Goal: Task Accomplishment & Management: Use online tool/utility

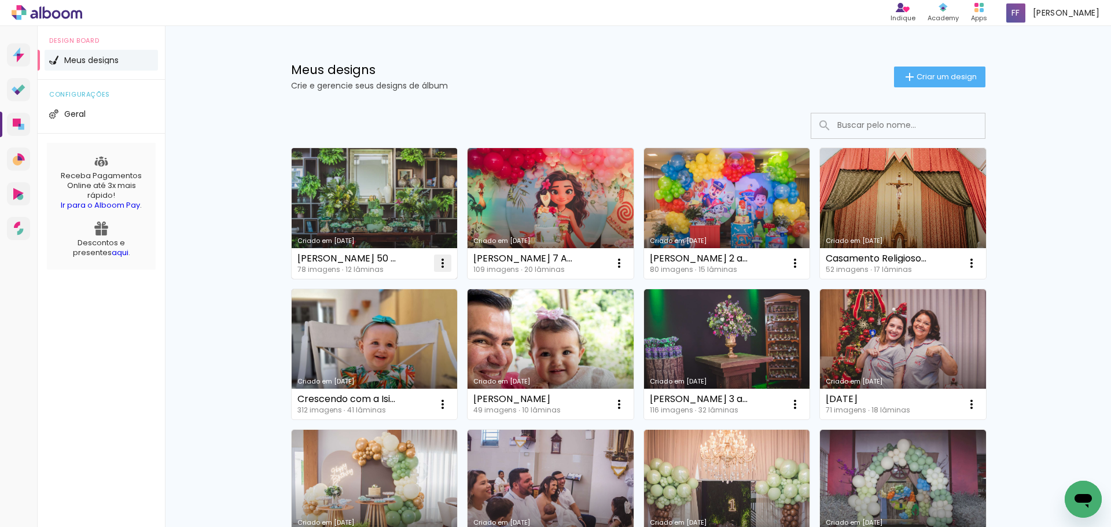
click at [436, 266] on iron-icon at bounding box center [443, 263] width 14 height 14
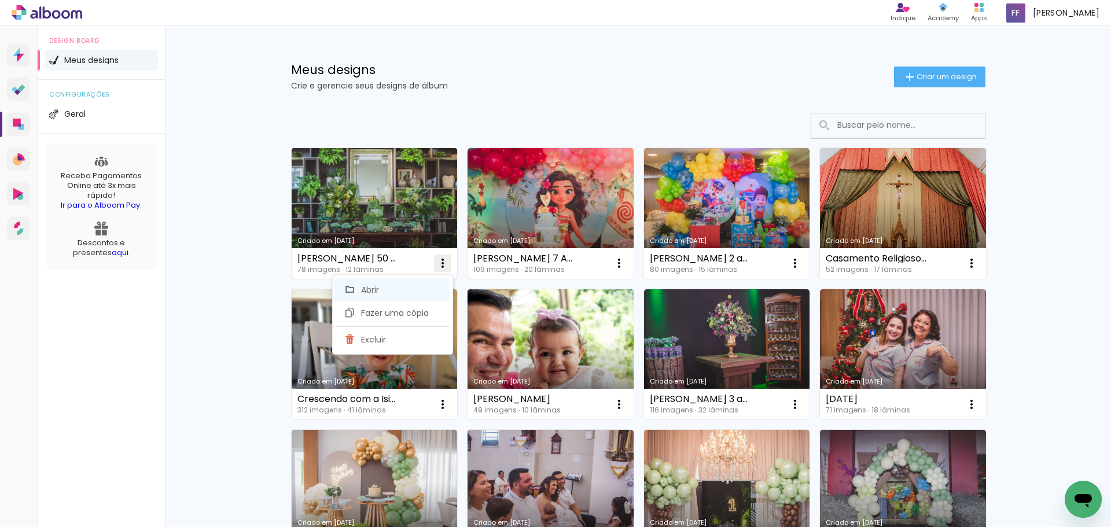
click at [382, 292] on paper-item "Abrir" at bounding box center [392, 289] width 116 height 23
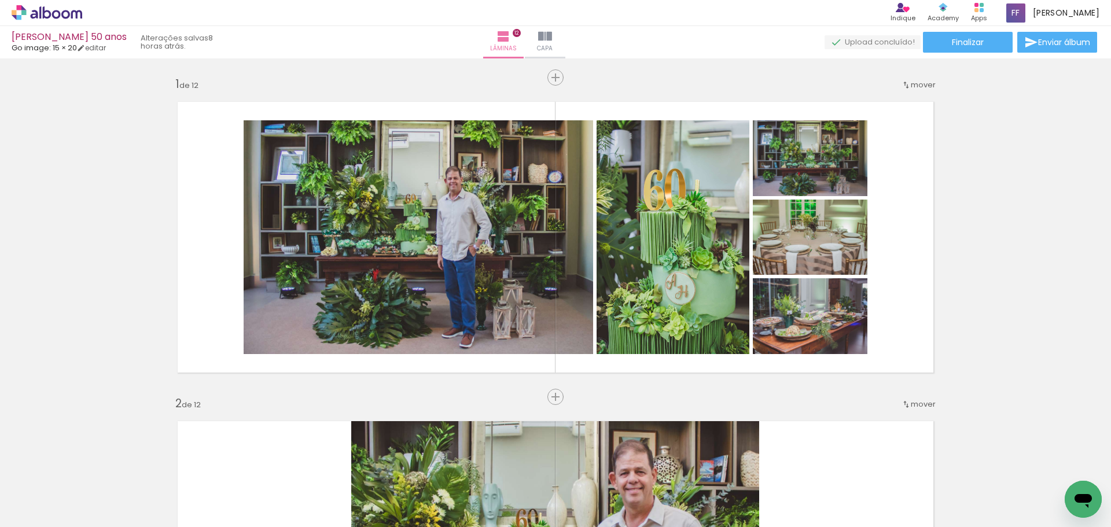
click at [77, 35] on div "[PERSON_NAME] 50 anos" at bounding box center [69, 37] width 115 height 11
click at [84, 38] on div "[PERSON_NAME] 50 anos" at bounding box center [69, 37] width 115 height 11
click at [101, 38] on div "[PERSON_NAME] 50 anos" at bounding box center [69, 37] width 115 height 11
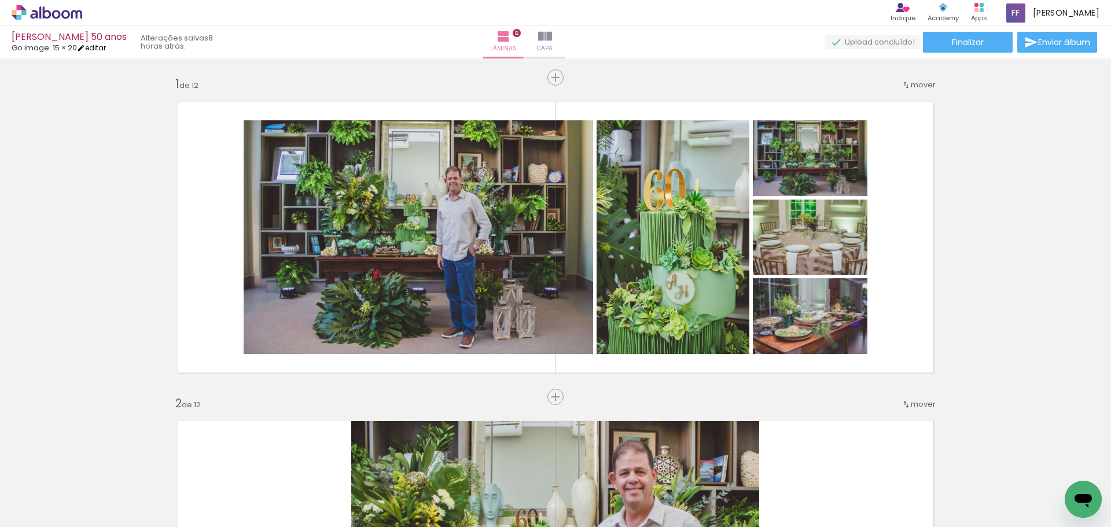
click at [97, 49] on link "editar" at bounding box center [91, 48] width 29 height 10
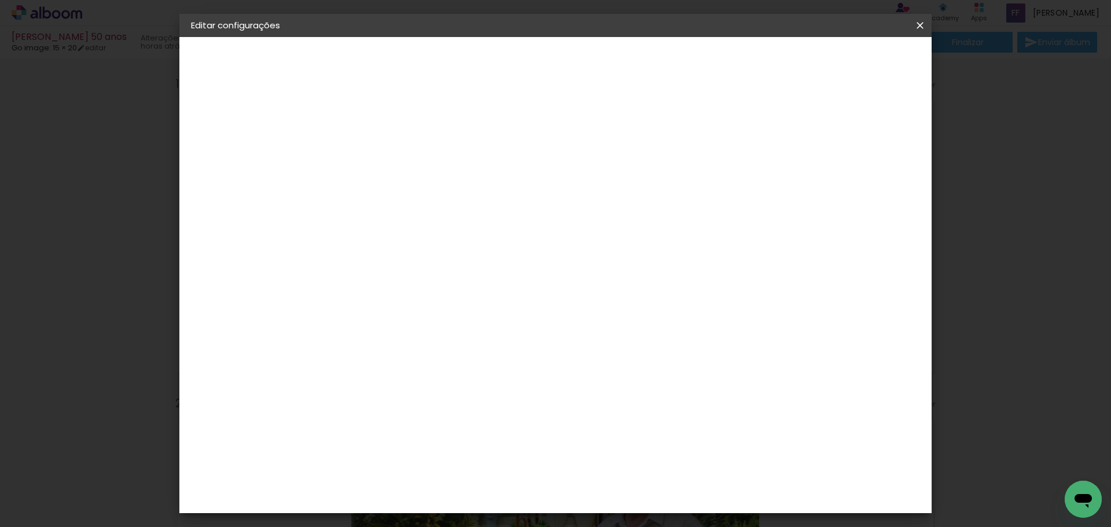
click at [0, 0] on slot "[PERSON_NAME] 50 anos" at bounding box center [0, 0] width 0 height 0
click at [380, 156] on input "[PERSON_NAME] 50 anos" at bounding box center [380, 155] width 0 height 18
type input "[PERSON_NAME] 60 anos"
type paper-input "[PERSON_NAME] 60 anos"
click at [0, 0] on slot "Avançar" at bounding box center [0, 0] width 0 height 0
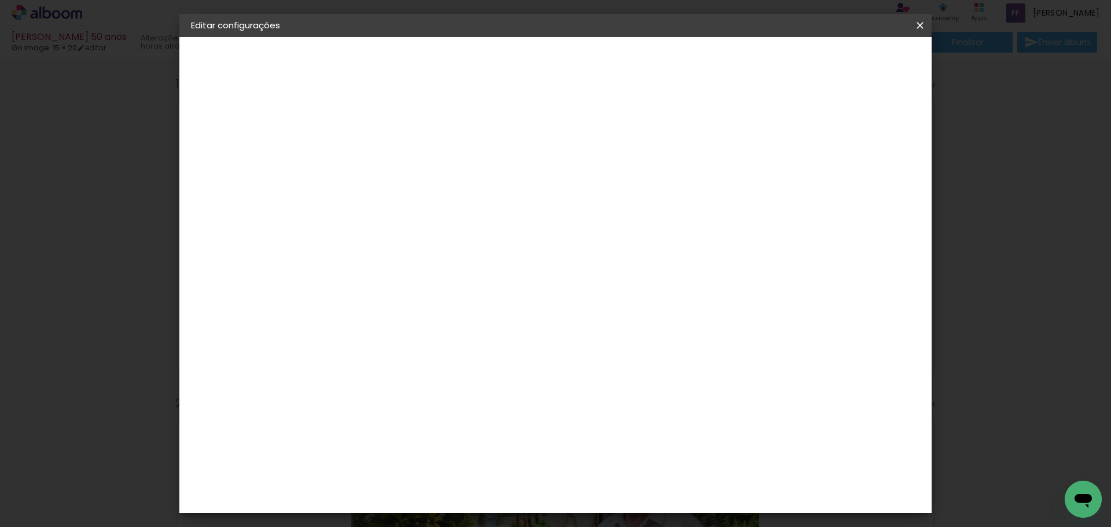
click at [597, 125] on div "Avançado Tamanho Livre Sugerir uma encadernadora" at bounding box center [541, 185] width 111 height 146
click at [401, 496] on div "Go image" at bounding box center [387, 505] width 28 height 19
click at [0, 0] on slot "Avançar" at bounding box center [0, 0] width 0 height 0
click at [425, 193] on input "text" at bounding box center [402, 202] width 45 height 18
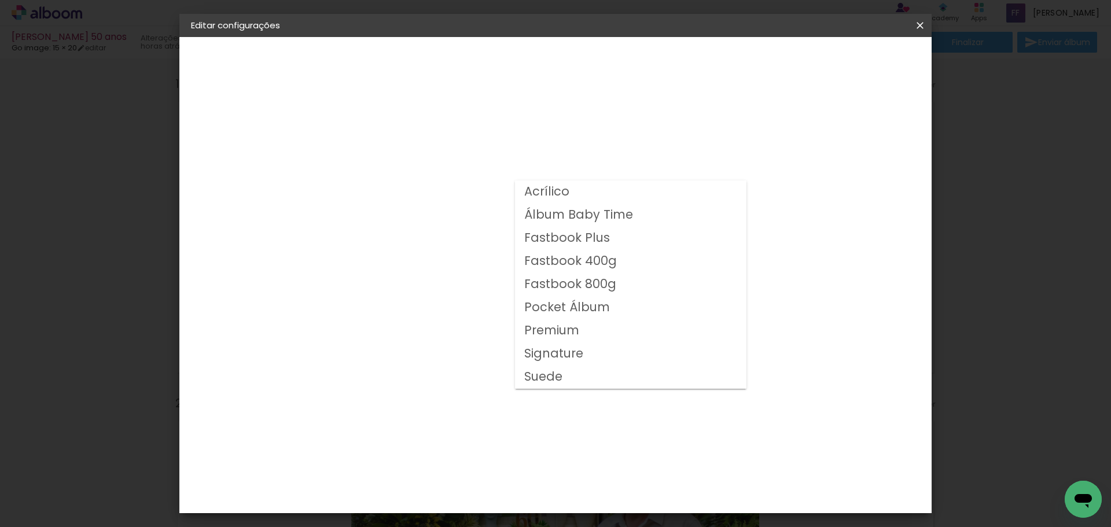
click at [0, 0] on slot "Fastbook 400g" at bounding box center [0, 0] width 0 height 0
type input "Fastbook 400g"
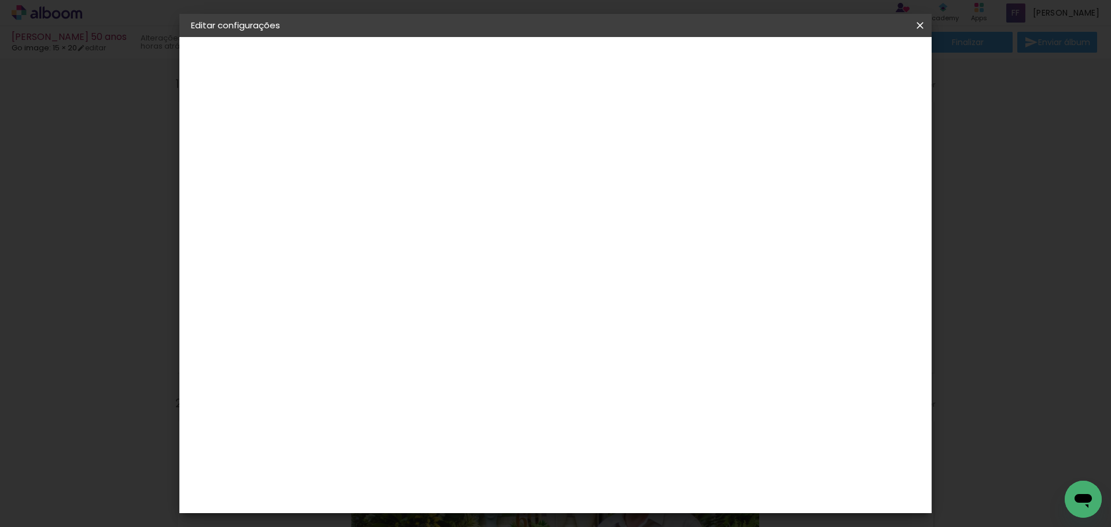
click at [458, 309] on span "15 × 20" at bounding box center [431, 314] width 54 height 31
click at [0, 0] on slot "Avançar" at bounding box center [0, 0] width 0 height 0
click at [848, 61] on span "Salvar configurações" at bounding box center [805, 61] width 86 height 8
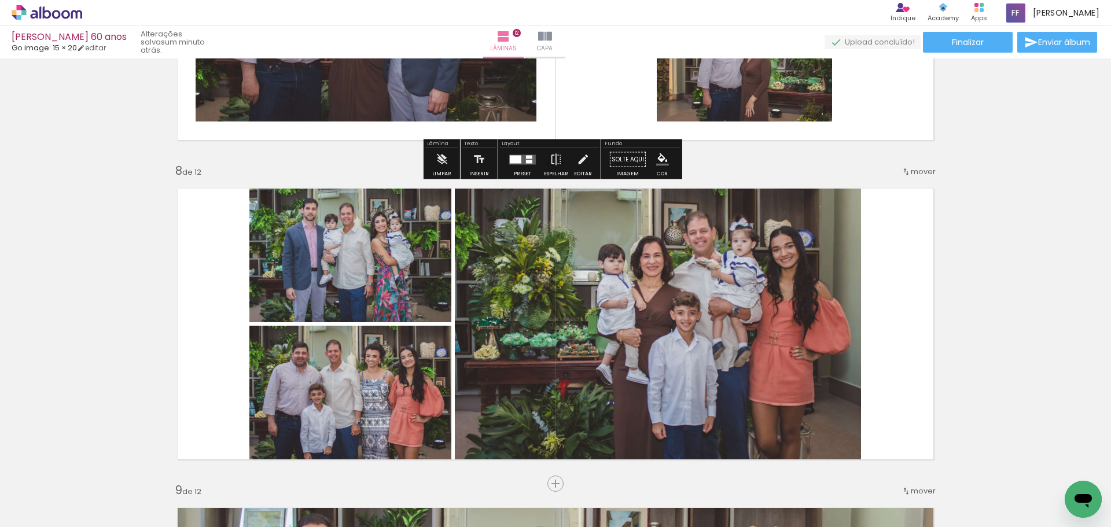
scroll to position [2256, 0]
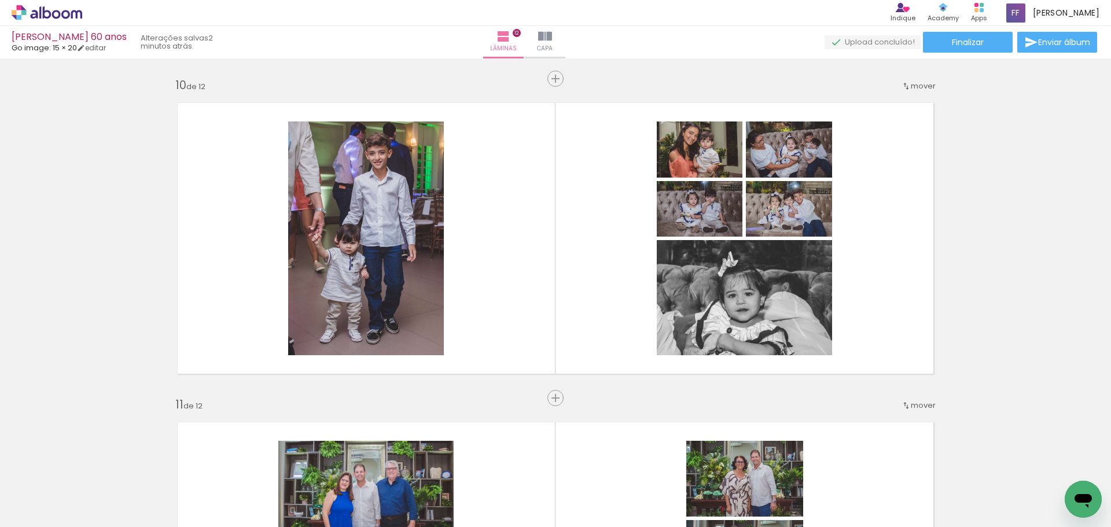
scroll to position [2892, 0]
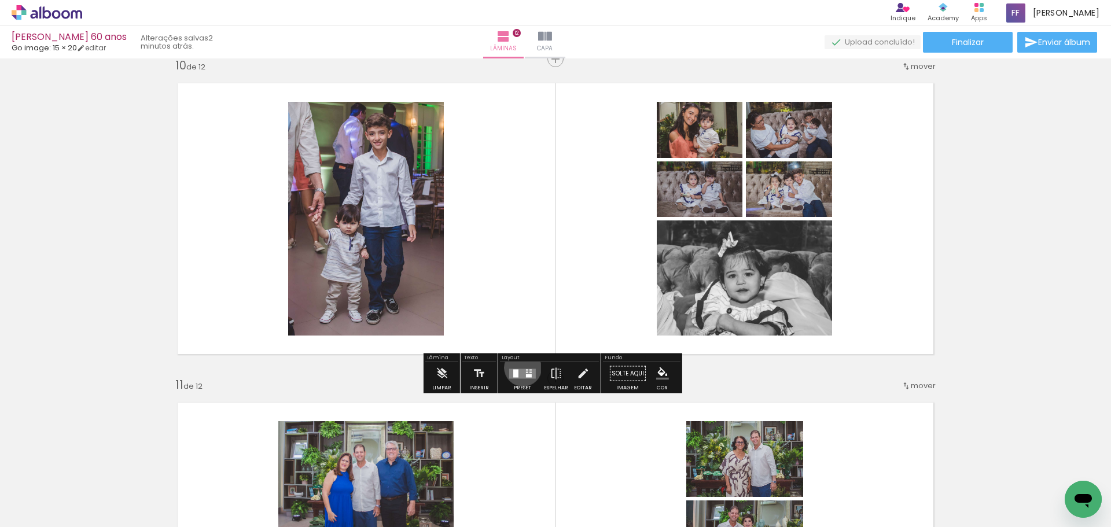
click at [520, 367] on div at bounding box center [522, 373] width 31 height 23
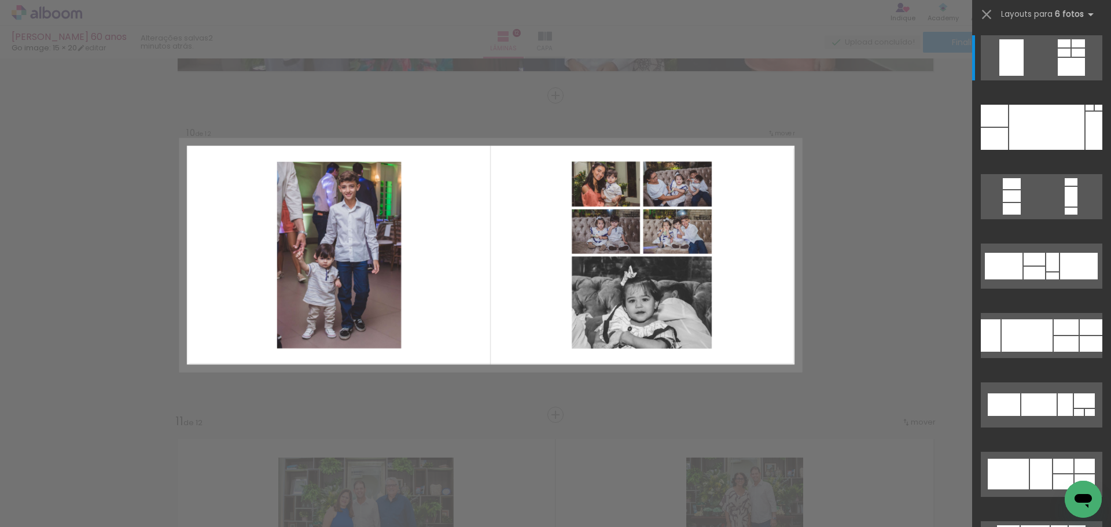
scroll to position [2855, 0]
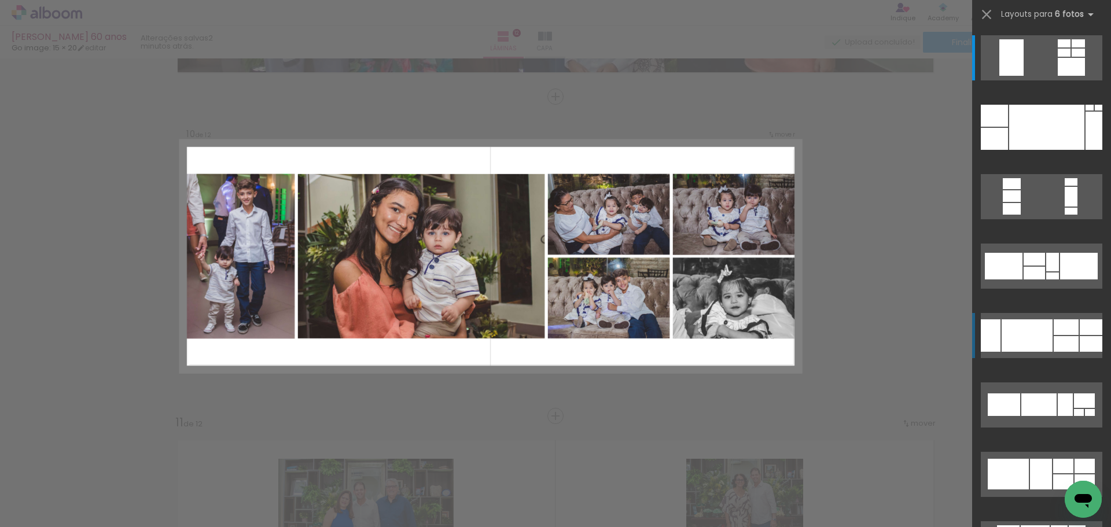
click at [1071, 57] on div at bounding box center [1077, 53] width 13 height 8
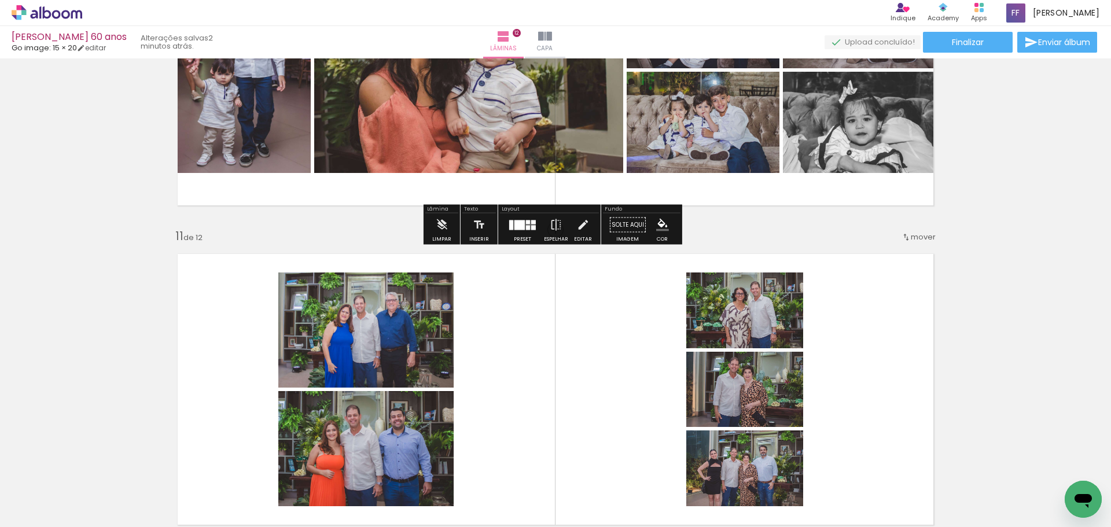
scroll to position [3144, 0]
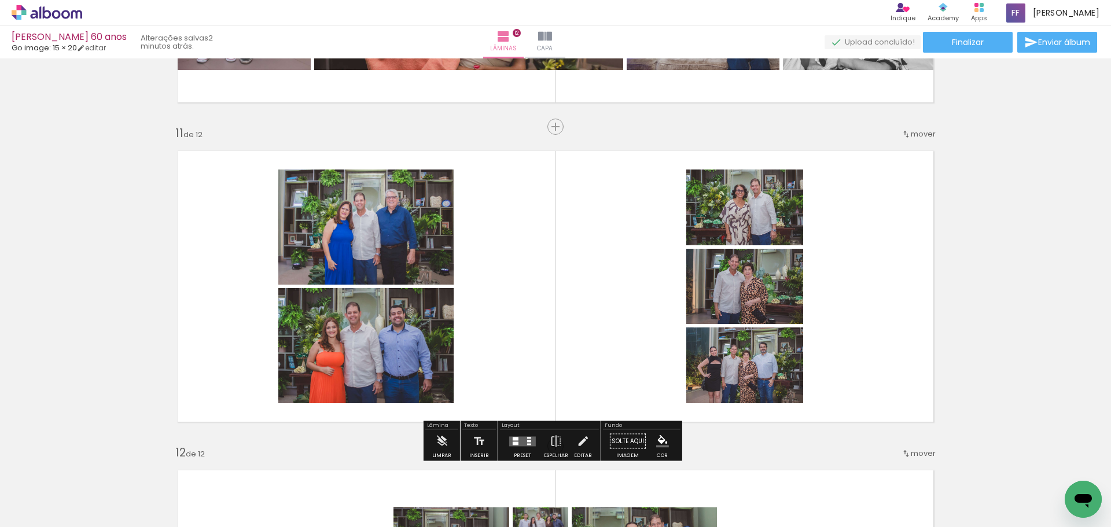
click at [524, 437] on quentale-layouter at bounding box center [522, 441] width 27 height 10
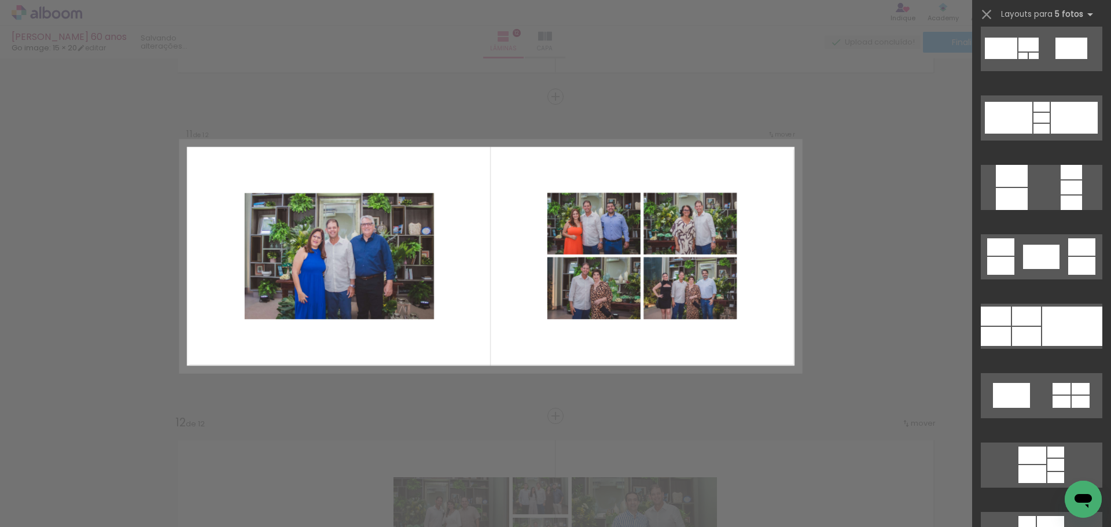
scroll to position [1793, 0]
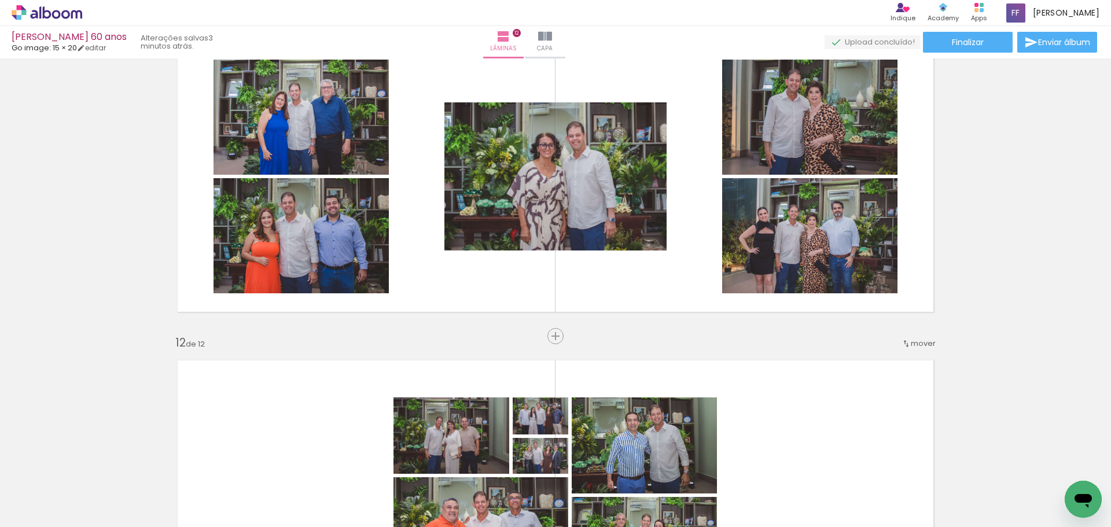
scroll to position [3232, 0]
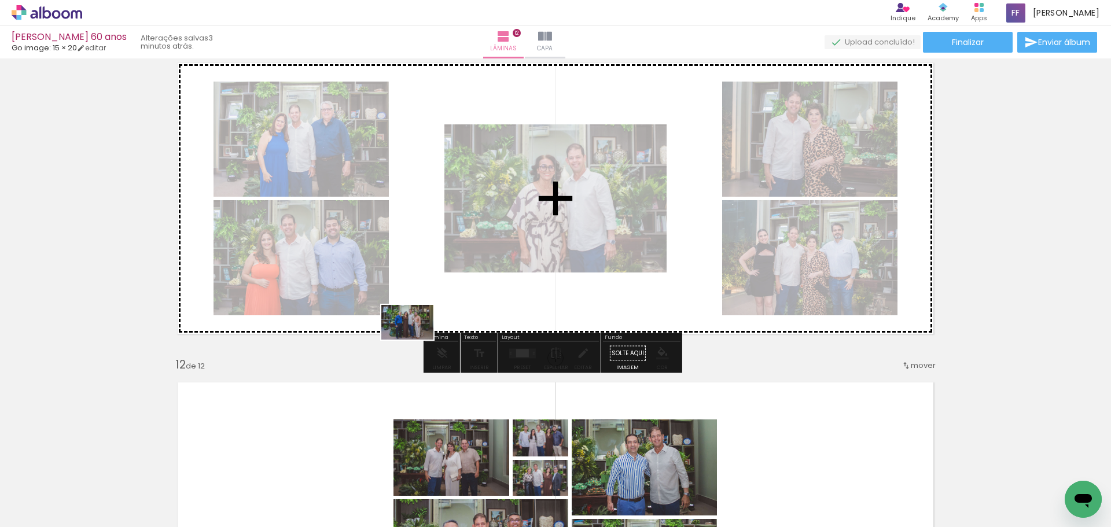
drag, startPoint x: 304, startPoint y: 490, endPoint x: 416, endPoint y: 340, distance: 187.7
click at [416, 340] on quentale-workspace at bounding box center [555, 263] width 1111 height 527
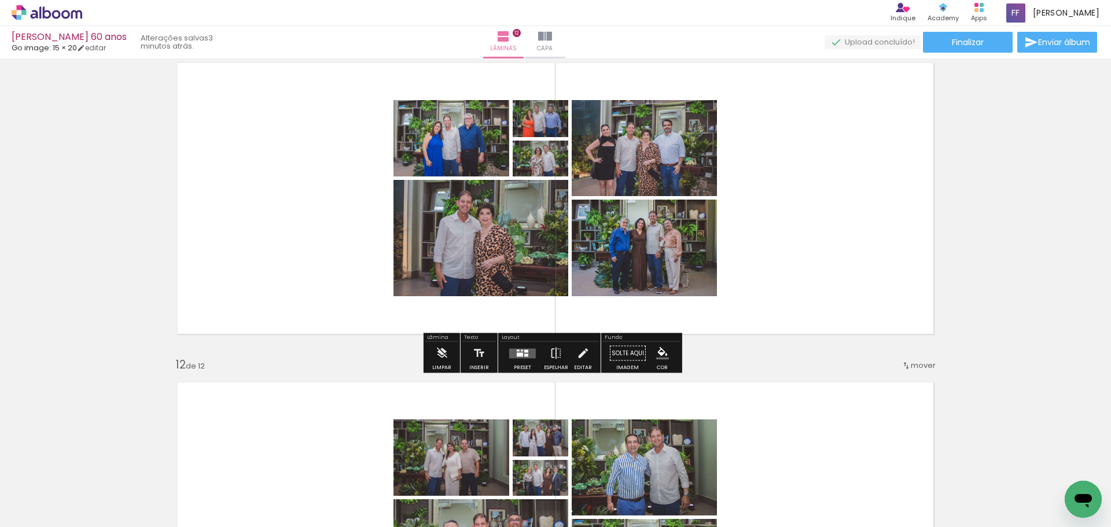
click at [528, 357] on quentale-layouter at bounding box center [522, 353] width 27 height 10
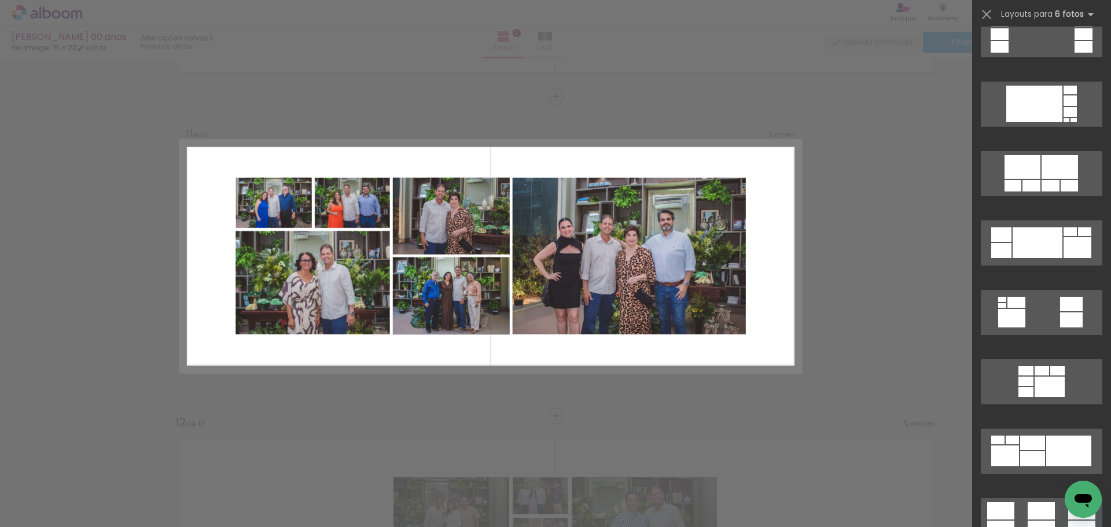
scroll to position [2372, 0]
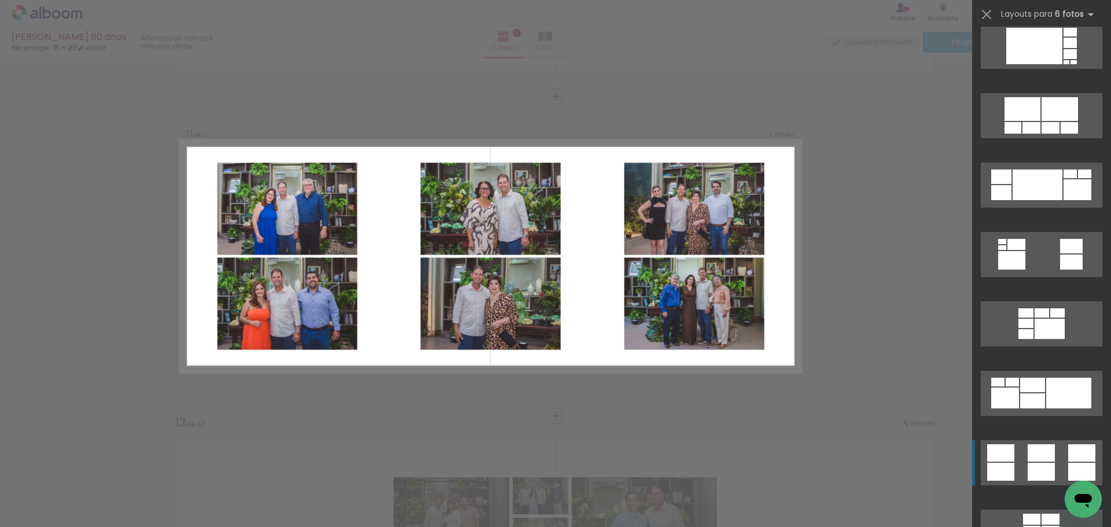
click at [1045, 461] on div at bounding box center [1040, 452] width 27 height 17
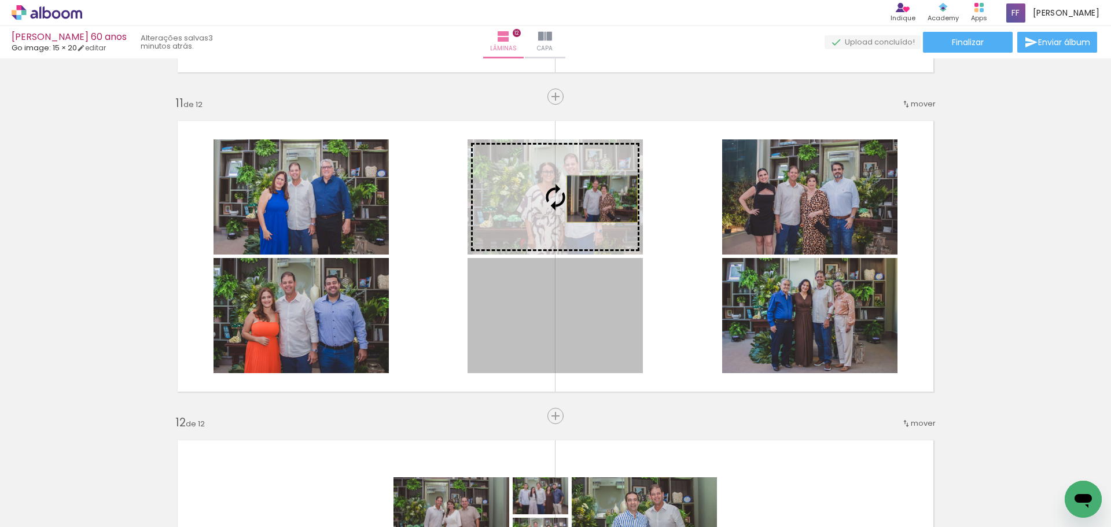
drag, startPoint x: 598, startPoint y: 329, endPoint x: 598, endPoint y: 199, distance: 130.2
click at [0, 0] on slot at bounding box center [0, 0] width 0 height 0
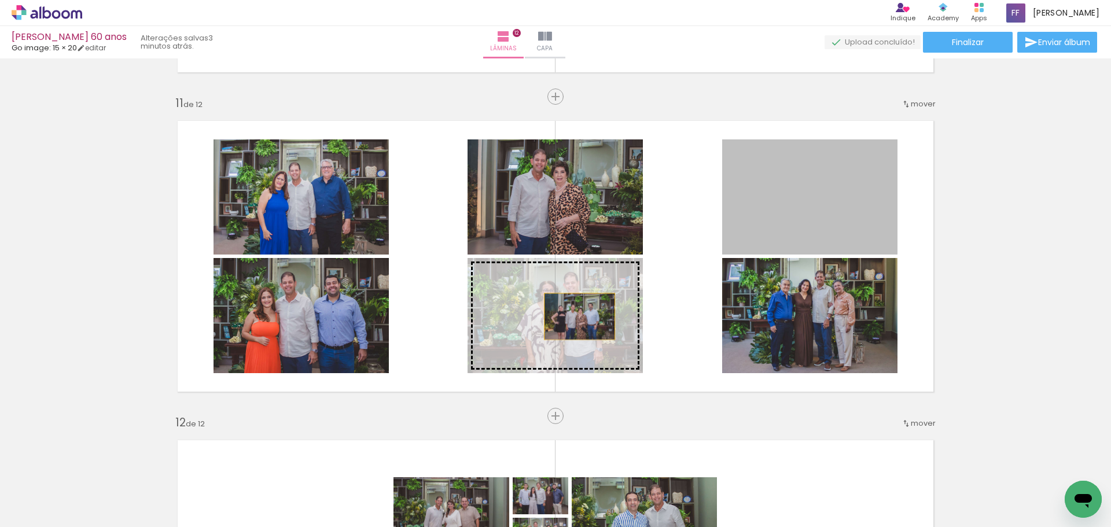
drag, startPoint x: 768, startPoint y: 202, endPoint x: 575, endPoint y: 316, distance: 224.6
click at [0, 0] on slot at bounding box center [0, 0] width 0 height 0
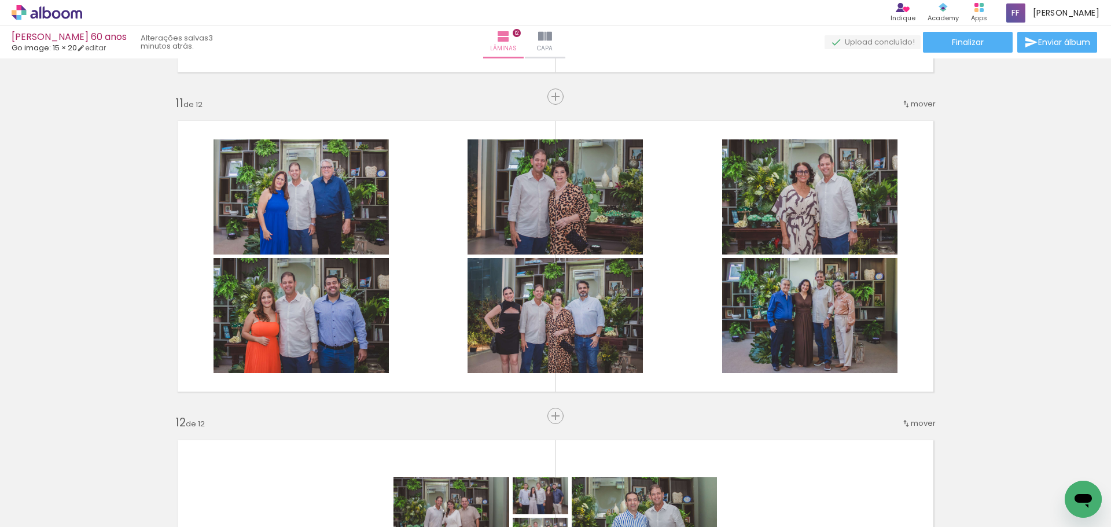
scroll to position [2372, 0]
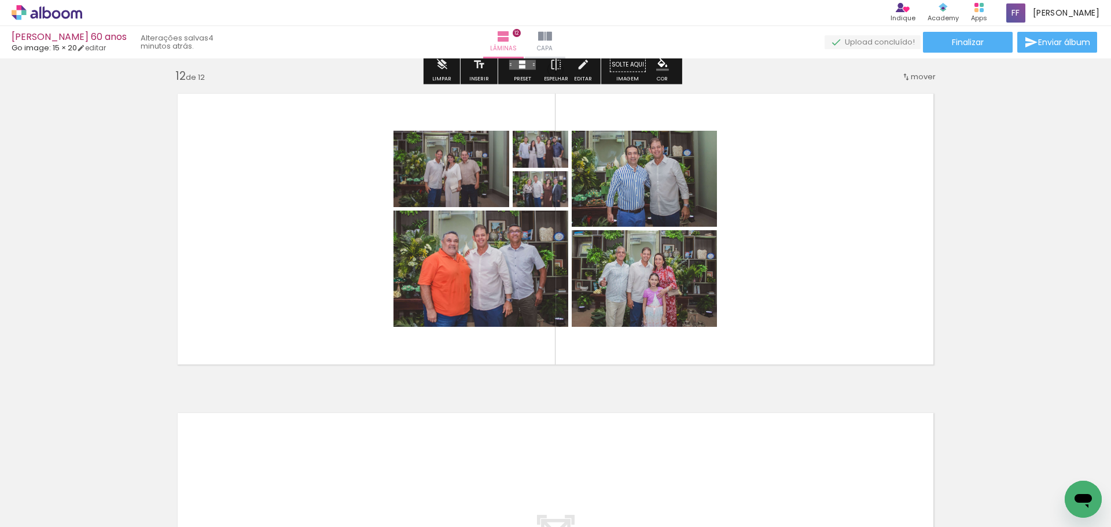
scroll to position [3521, 0]
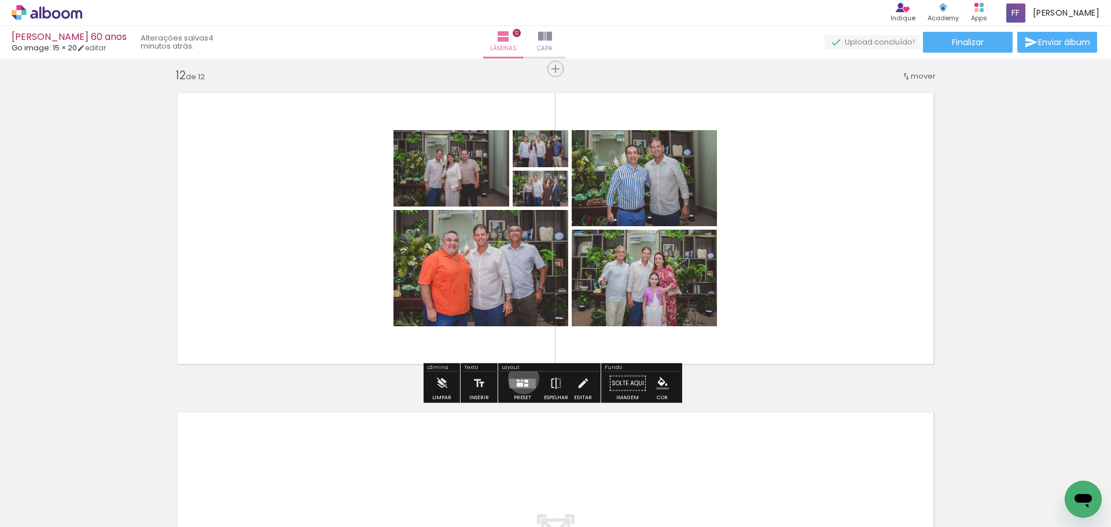
click at [521, 378] on quentale-layouter at bounding box center [522, 383] width 27 height 10
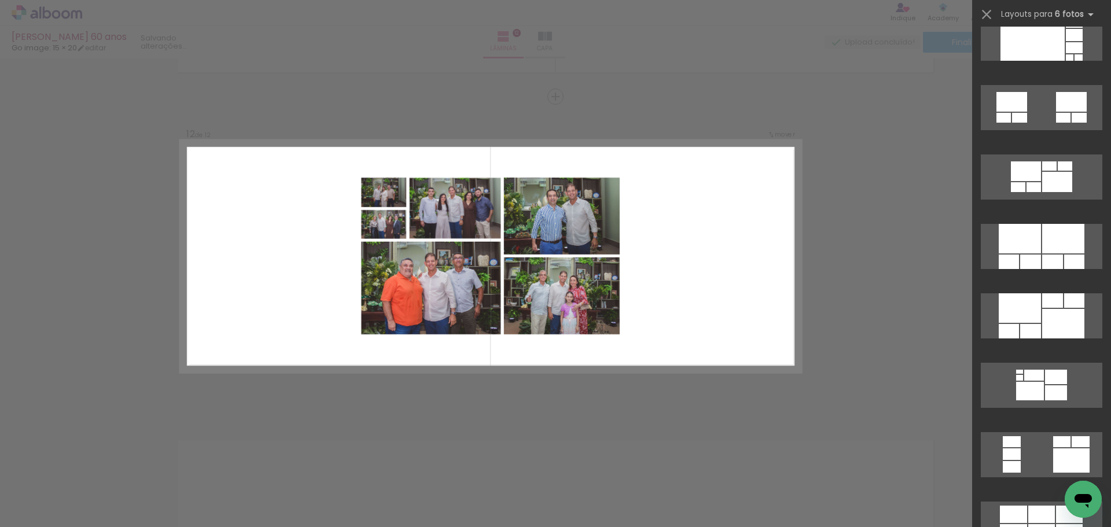
scroll to position [694, 0]
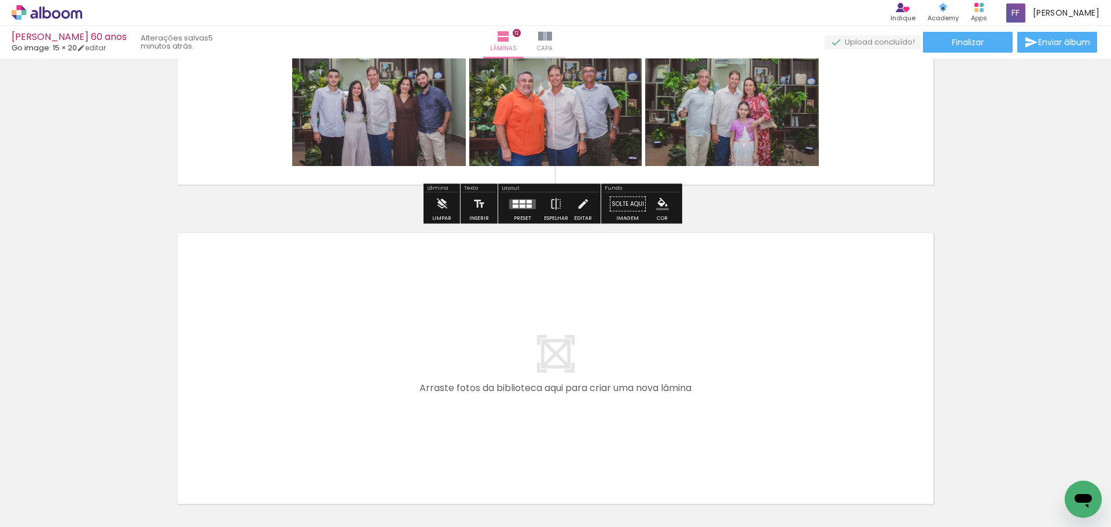
scroll to position [3742, 0]
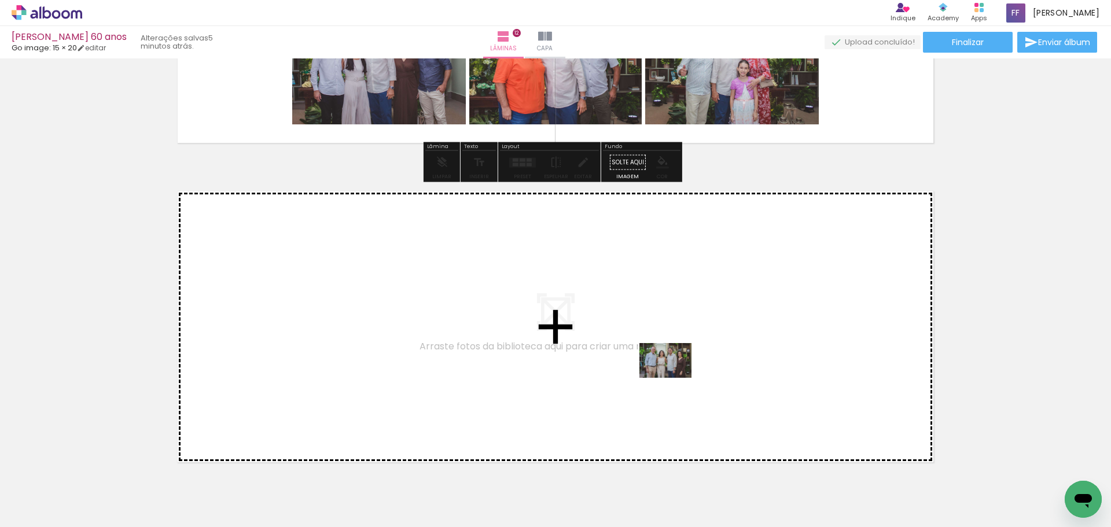
drag, startPoint x: 772, startPoint y: 488, endPoint x: 674, endPoint y: 378, distance: 147.9
click at [674, 378] on quentale-workspace at bounding box center [555, 263] width 1111 height 527
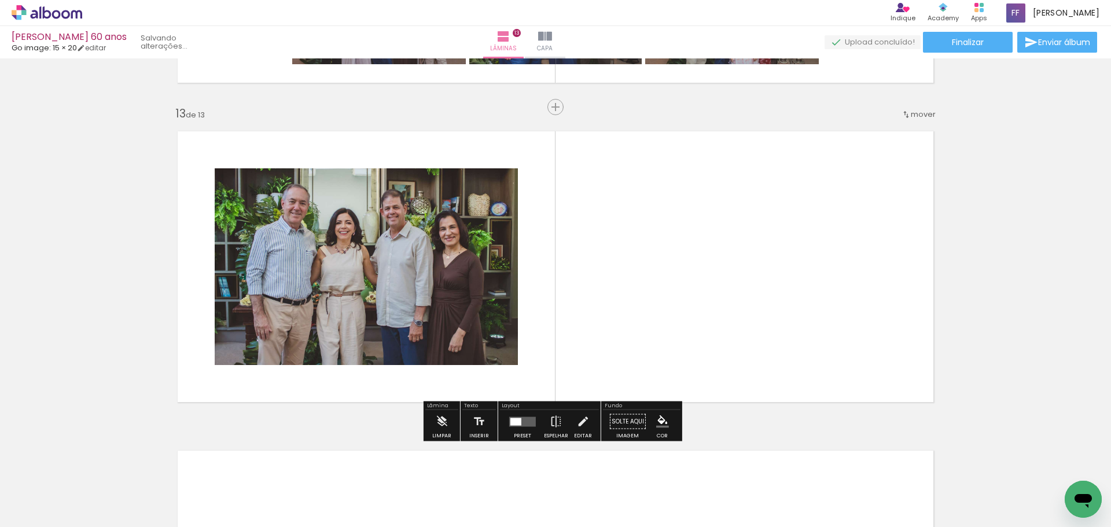
scroll to position [3813, 0]
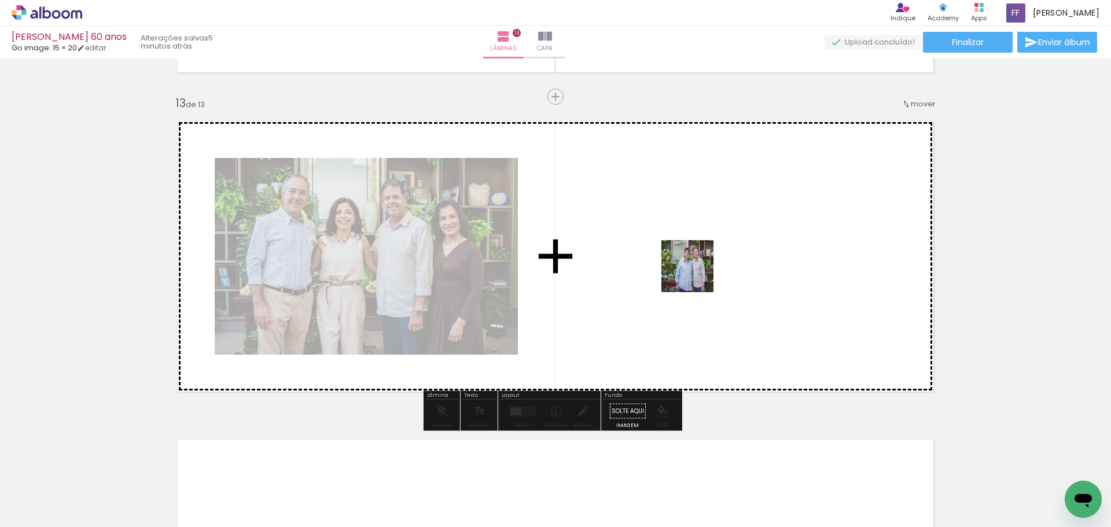
drag, startPoint x: 827, startPoint y: 499, endPoint x: 696, endPoint y: 275, distance: 259.6
click at [696, 275] on quentale-workspace at bounding box center [555, 263] width 1111 height 527
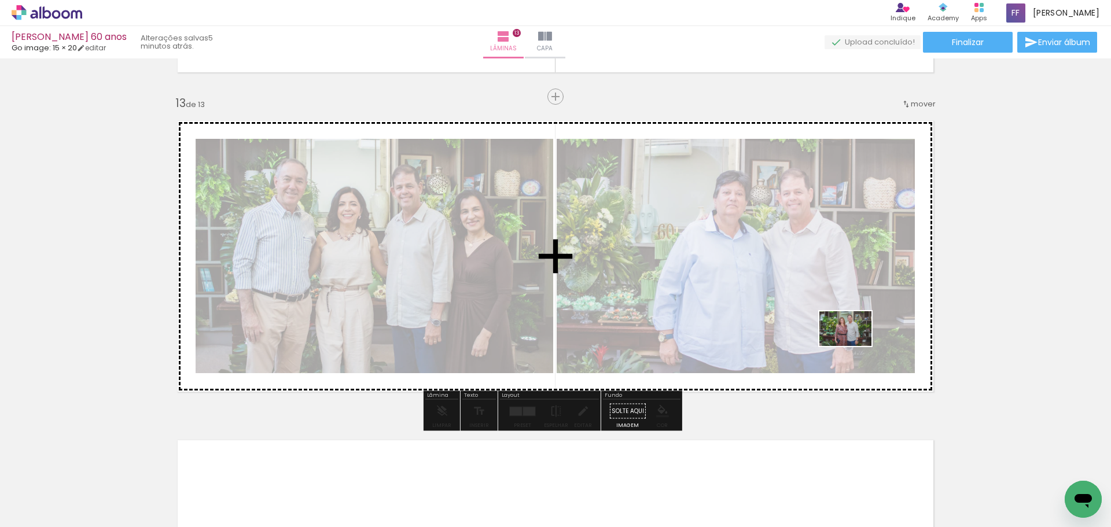
drag, startPoint x: 898, startPoint y: 495, endPoint x: 854, endPoint y: 346, distance: 155.2
click at [854, 346] on quentale-workspace at bounding box center [555, 263] width 1111 height 527
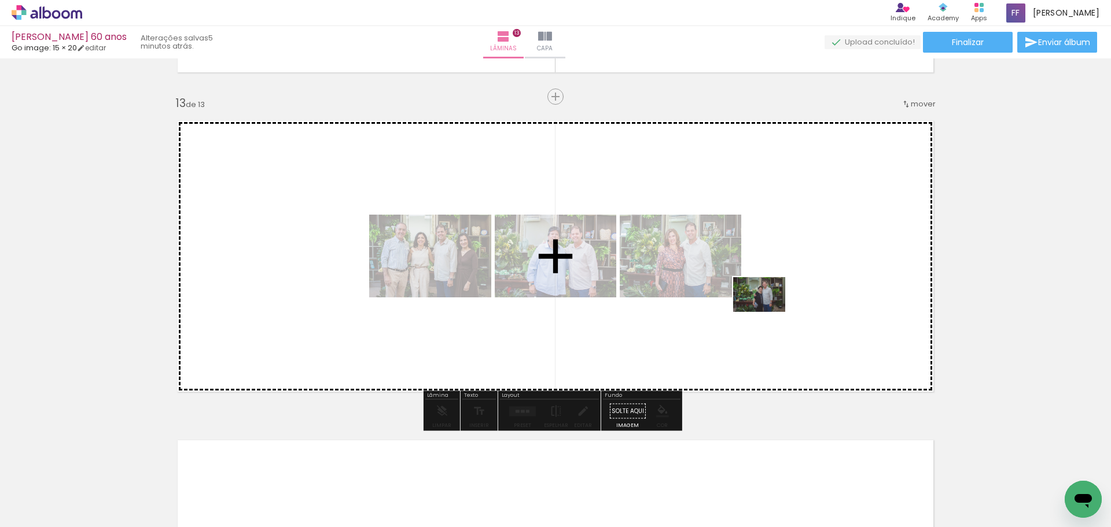
drag, startPoint x: 970, startPoint y: 500, endPoint x: 768, endPoint y: 312, distance: 276.7
click at [768, 312] on quentale-workspace at bounding box center [555, 263] width 1111 height 527
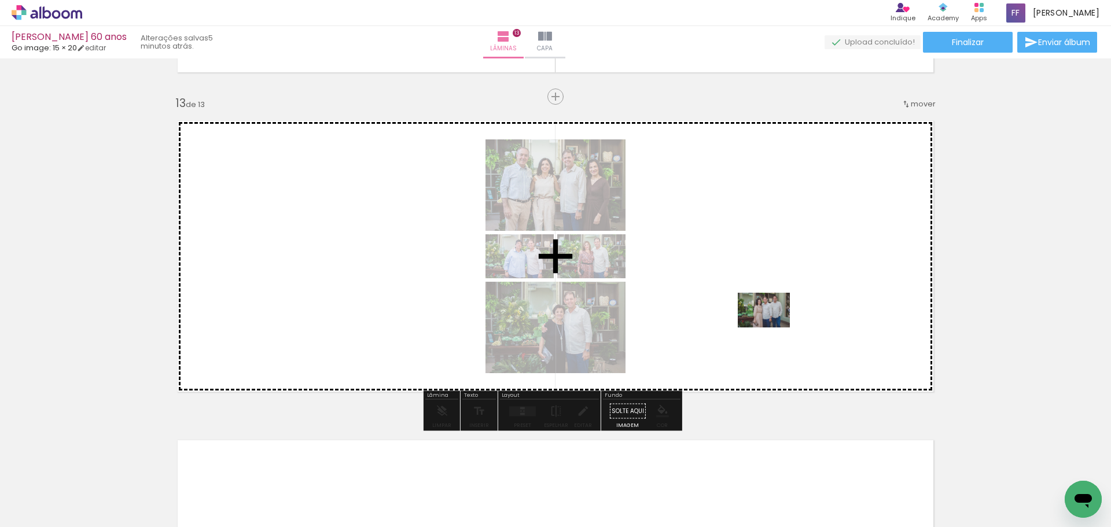
drag, startPoint x: 1040, startPoint y: 501, endPoint x: 772, endPoint y: 327, distance: 318.7
click at [772, 327] on quentale-workspace at bounding box center [555, 263] width 1111 height 527
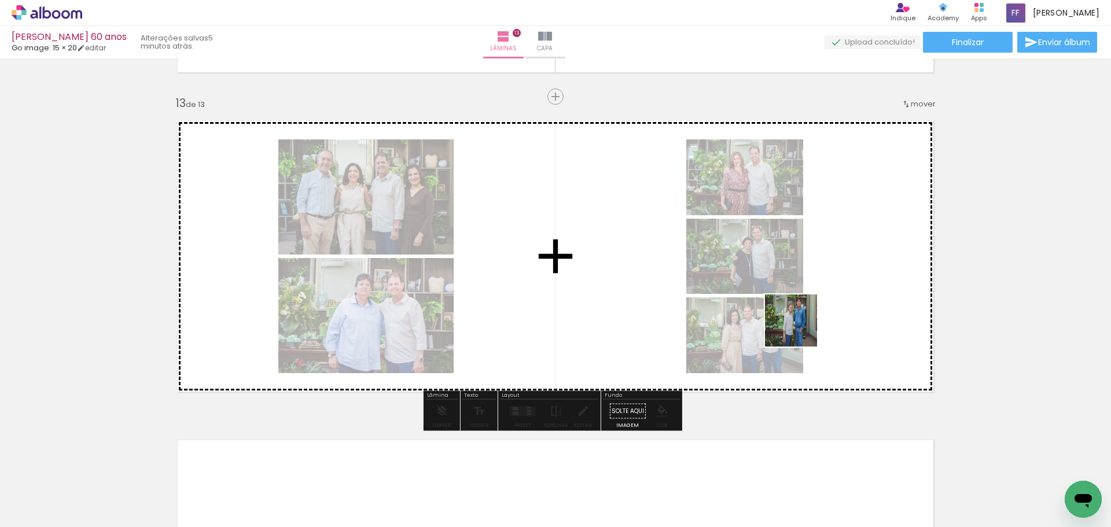
drag, startPoint x: 1108, startPoint y: 484, endPoint x: 799, endPoint y: 329, distance: 345.1
click at [799, 329] on quentale-workspace at bounding box center [555, 263] width 1111 height 527
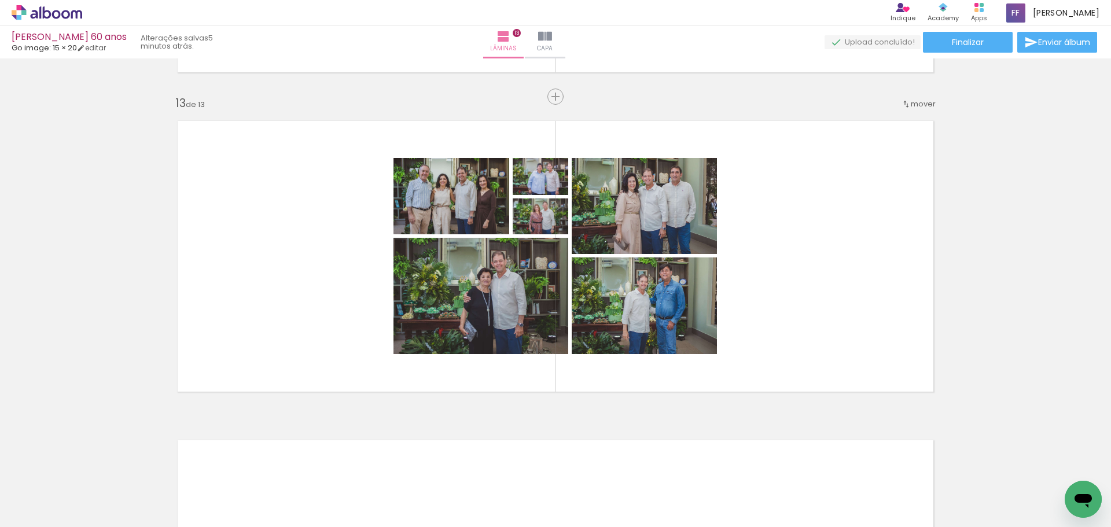
scroll to position [0, 625]
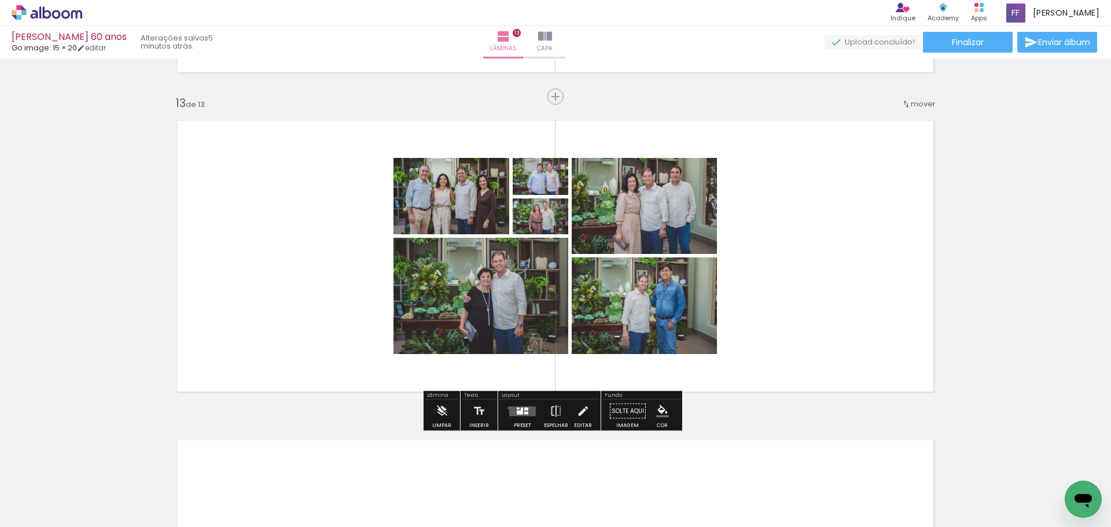
click at [507, 408] on div at bounding box center [522, 411] width 31 height 23
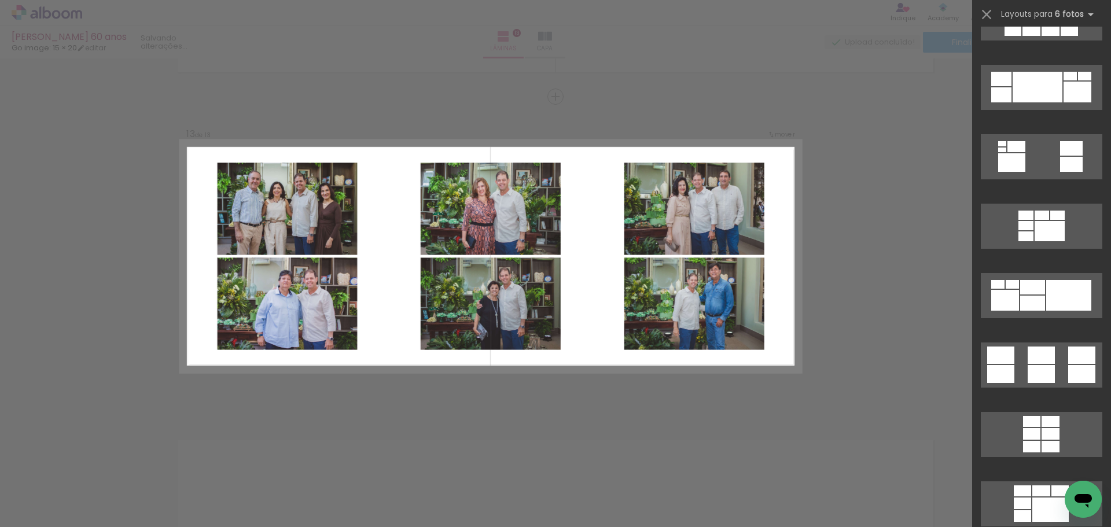
scroll to position [2488, 0]
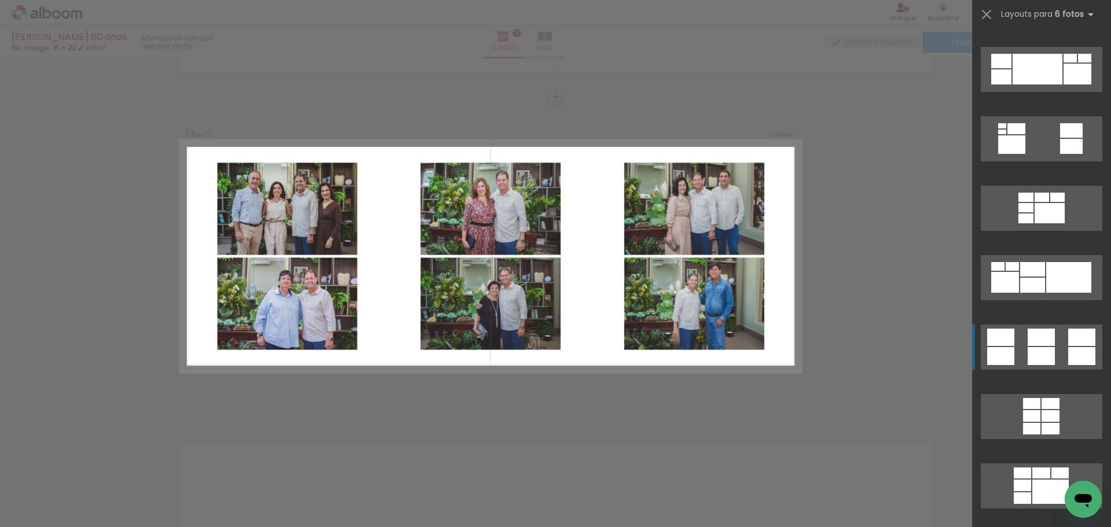
click at [1040, 202] on div at bounding box center [1041, 197] width 14 height 9
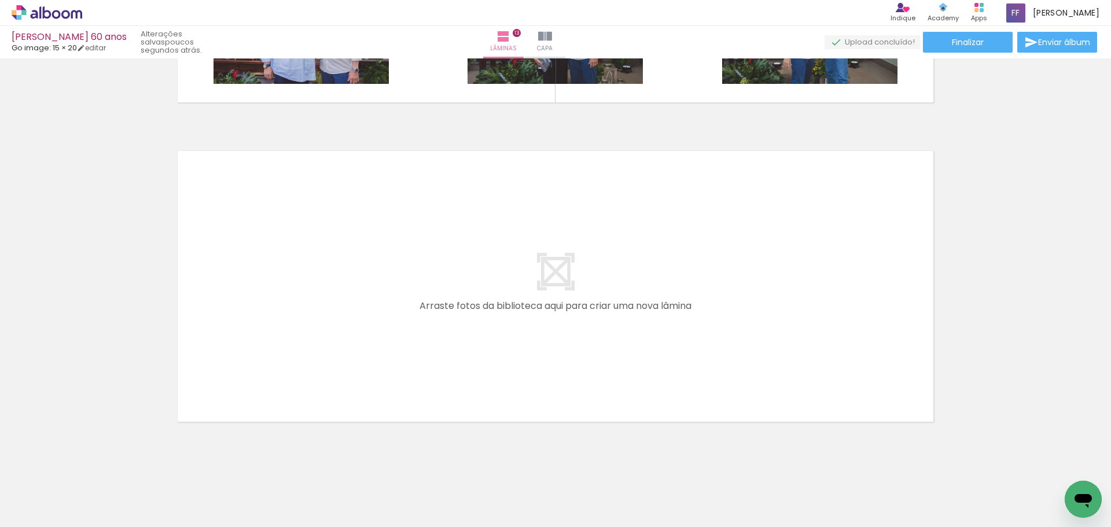
scroll to position [0, 2377]
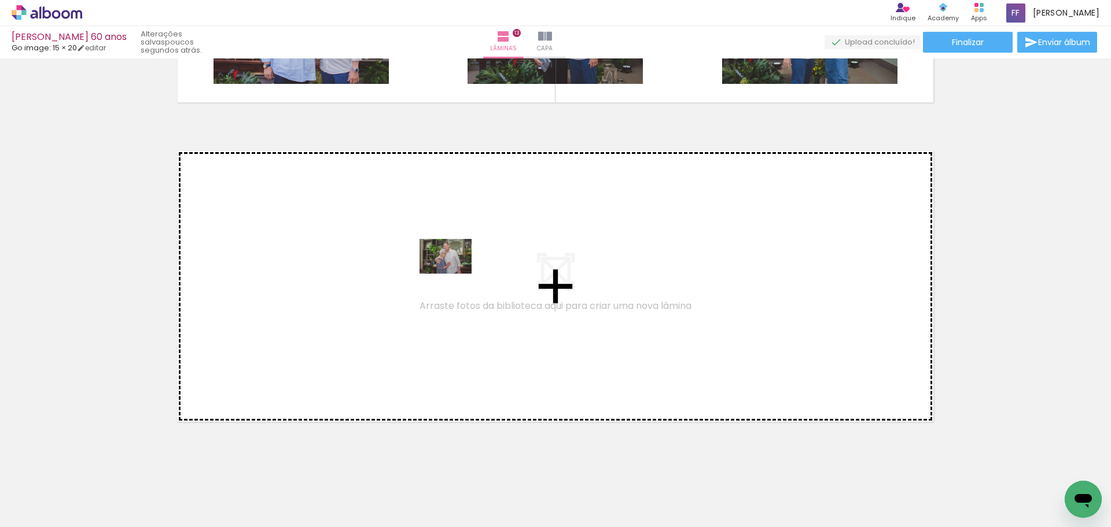
drag, startPoint x: 458, startPoint y: 491, endPoint x: 454, endPoint y: 274, distance: 217.0
click at [454, 274] on quentale-workspace at bounding box center [555, 263] width 1111 height 527
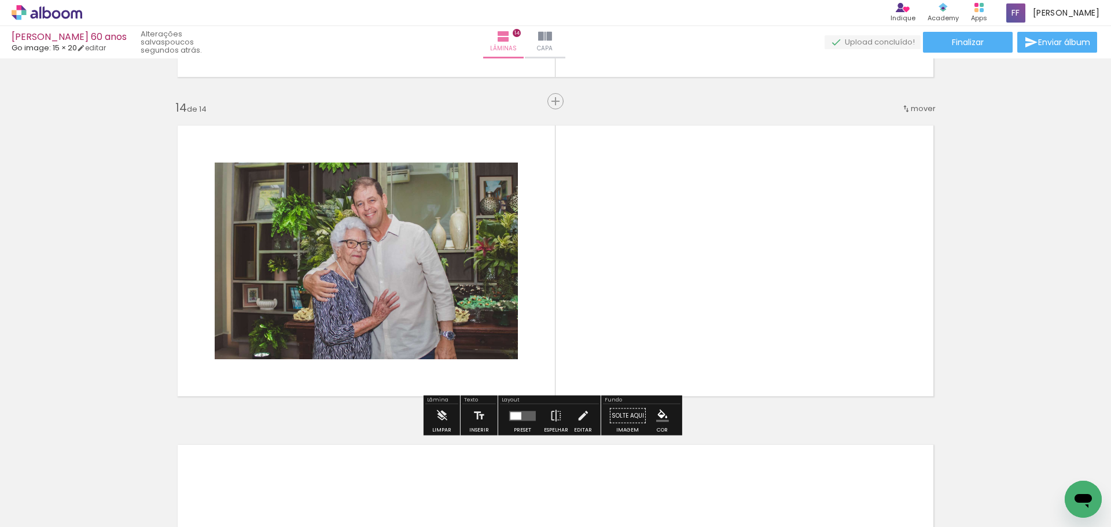
scroll to position [4132, 0]
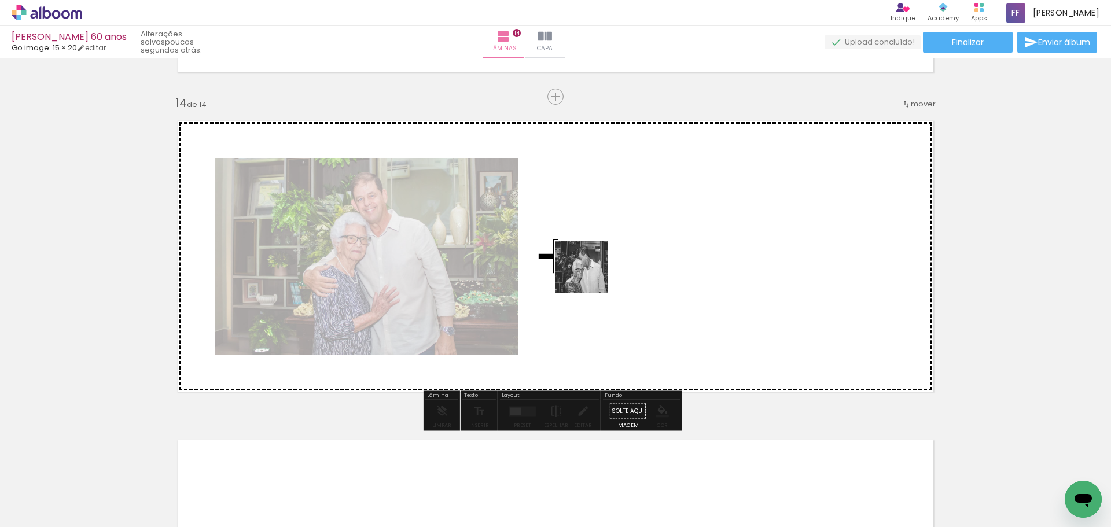
drag, startPoint x: 522, startPoint y: 496, endPoint x: 590, endPoint y: 276, distance: 230.2
click at [590, 276] on quentale-workspace at bounding box center [555, 263] width 1111 height 527
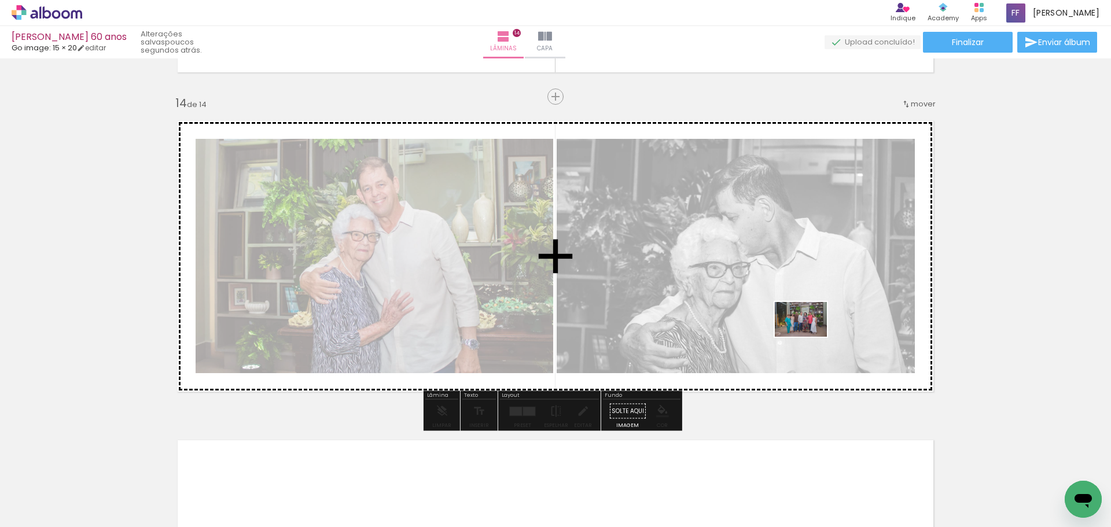
drag, startPoint x: 597, startPoint y: 486, endPoint x: 815, endPoint y: 325, distance: 270.5
click at [815, 325] on quentale-workspace at bounding box center [555, 263] width 1111 height 527
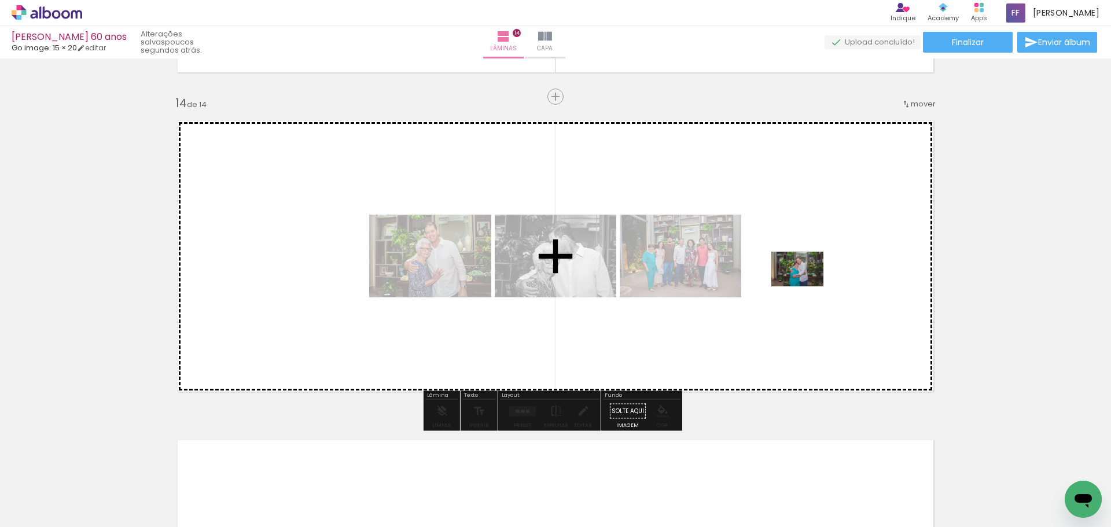
drag, startPoint x: 662, startPoint y: 495, endPoint x: 806, endPoint y: 286, distance: 253.2
click at [806, 286] on quentale-workspace at bounding box center [555, 263] width 1111 height 527
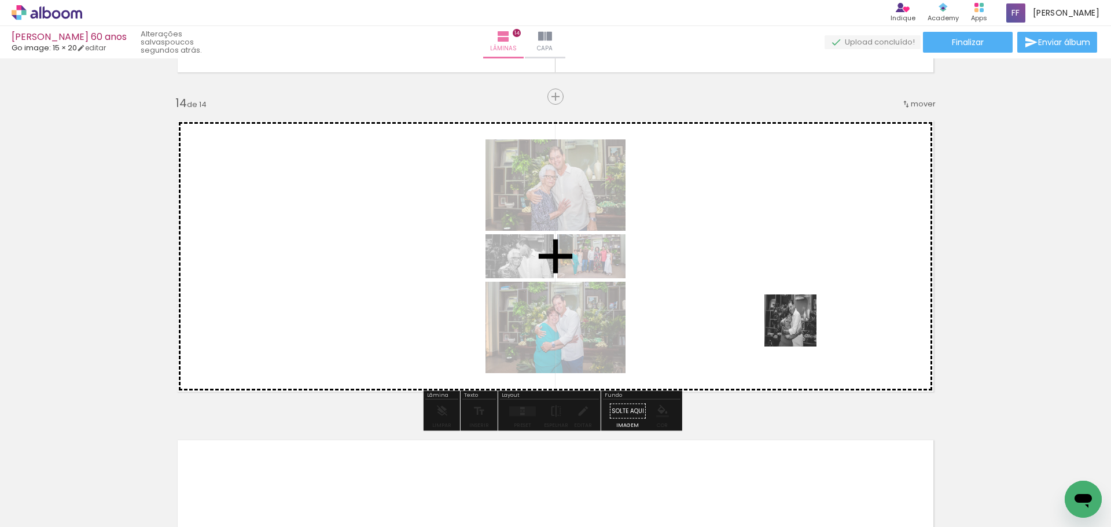
drag, startPoint x: 732, startPoint y: 477, endPoint x: 799, endPoint y: 329, distance: 162.4
click at [799, 329] on quentale-workspace at bounding box center [555, 263] width 1111 height 527
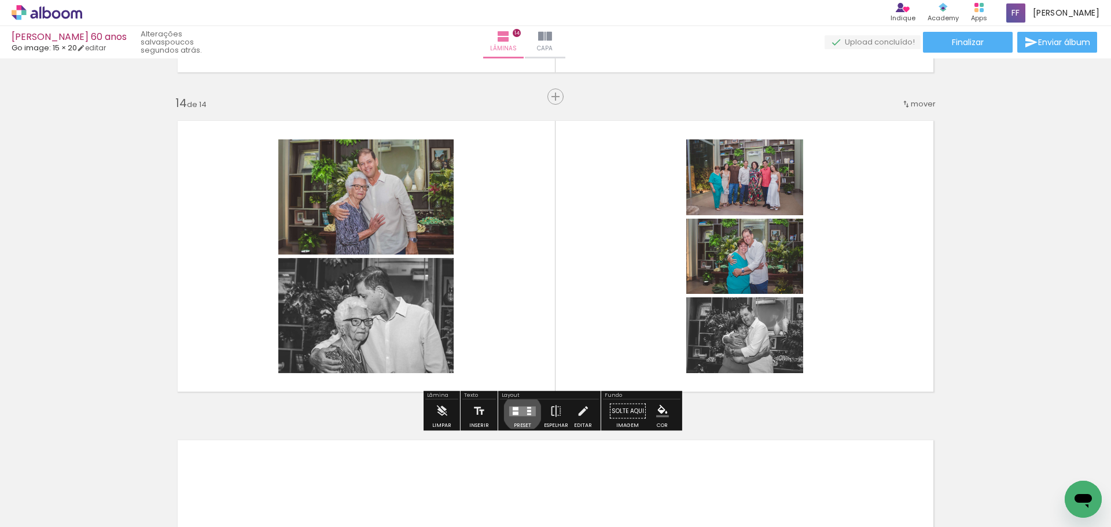
click at [519, 412] on quentale-layouter at bounding box center [522, 411] width 27 height 10
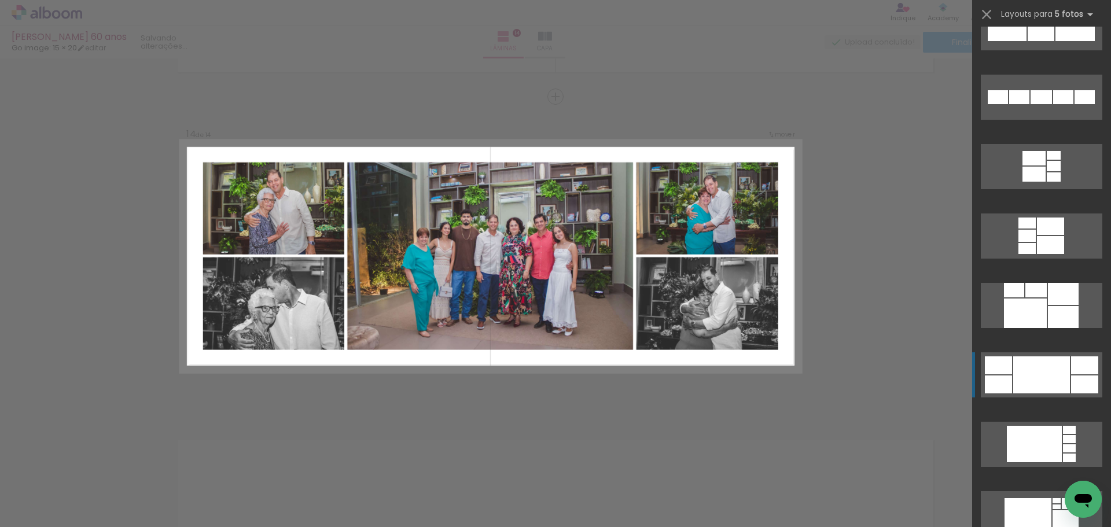
scroll to position [1157, 0]
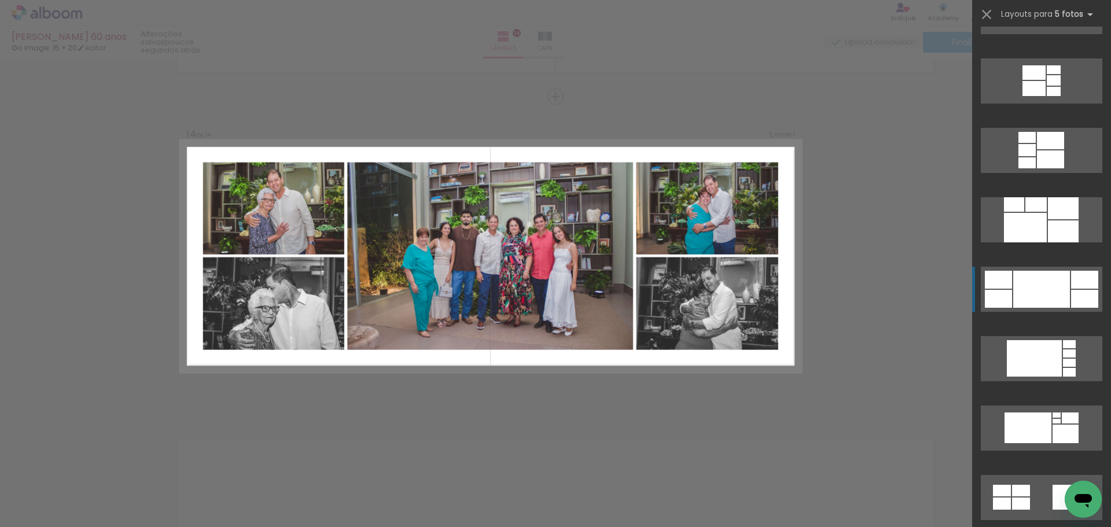
click at [1047, 242] on div at bounding box center [1025, 228] width 43 height 30
